Goal: Navigation & Orientation: Go to known website

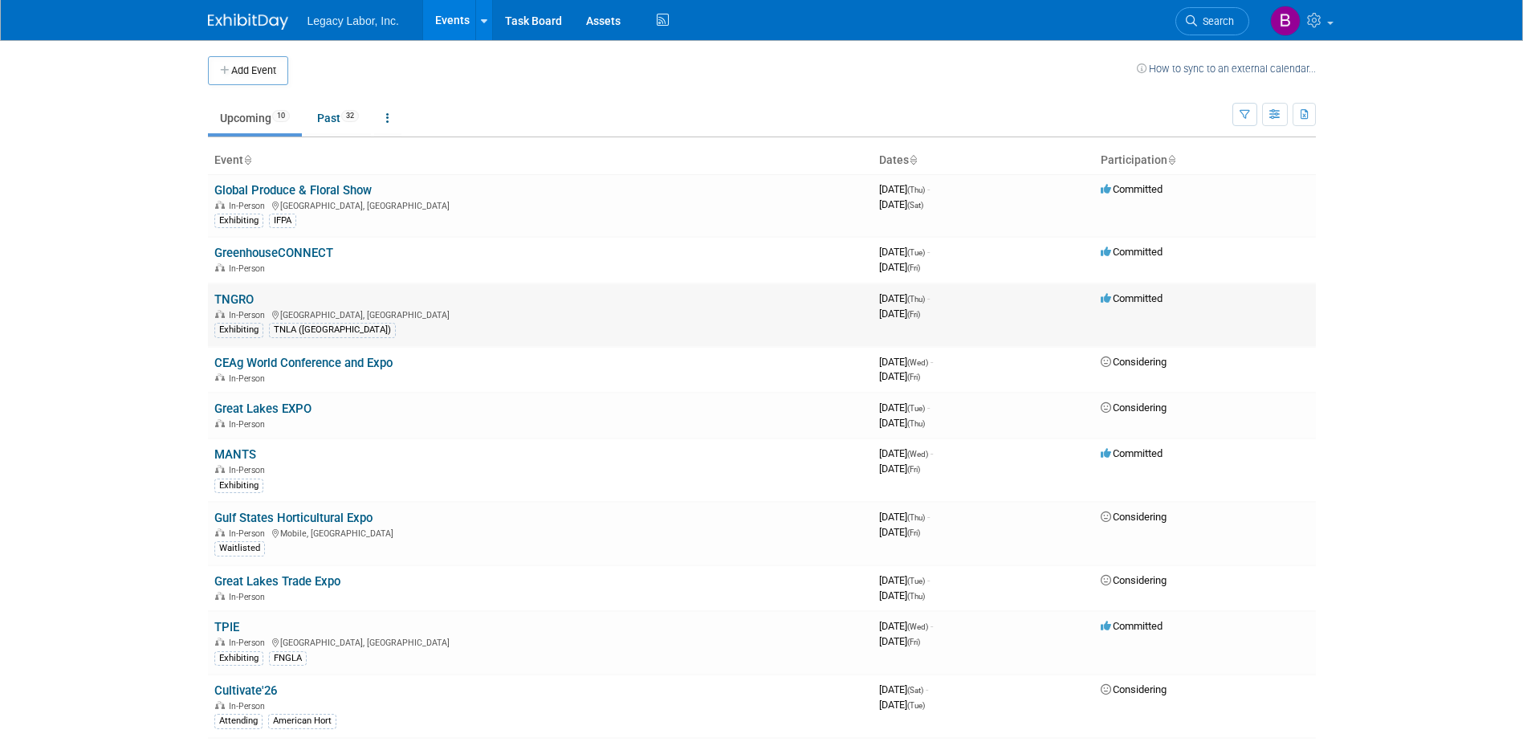
click at [237, 299] on link "TNGRO" at bounding box center [233, 299] width 39 height 14
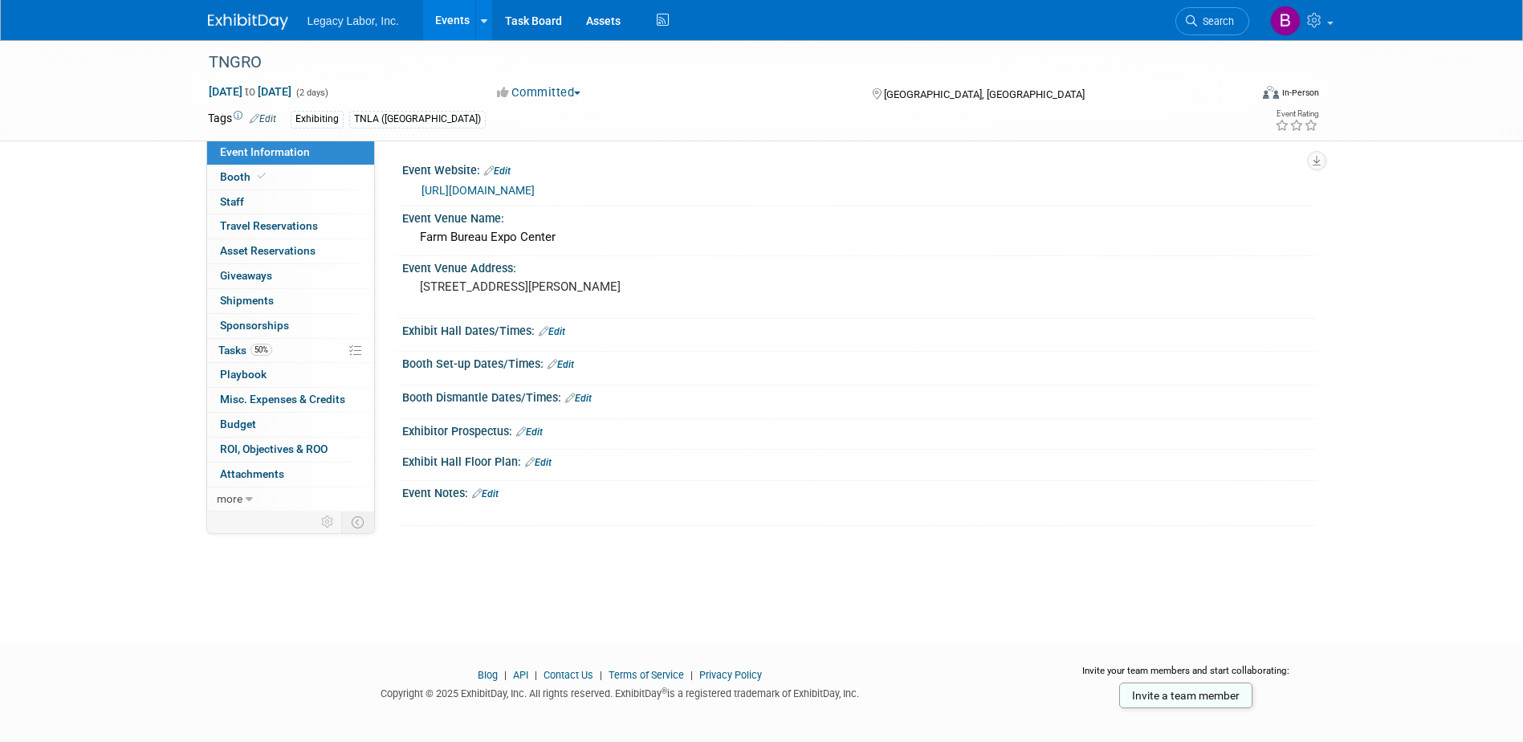
click at [523, 185] on link "https://tnla.com/TNGRO" at bounding box center [477, 190] width 113 height 13
